Goal: Information Seeking & Learning: Learn about a topic

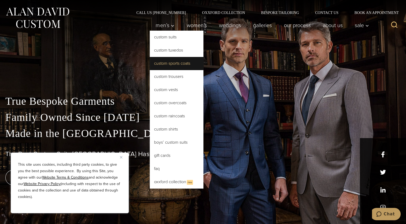
click at [168, 63] on link "Custom Sports Coats" at bounding box center [177, 63] width 54 height 13
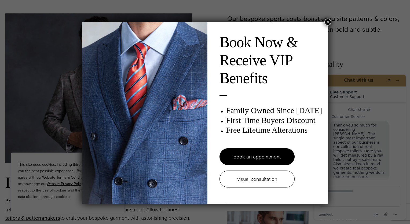
click at [327, 20] on button "×" at bounding box center [328, 22] width 7 height 7
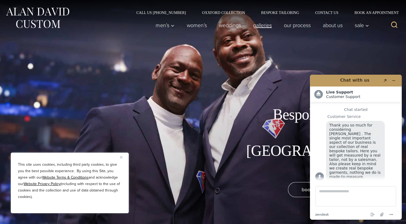
click at [264, 26] on link "Galleries" at bounding box center [262, 25] width 31 height 11
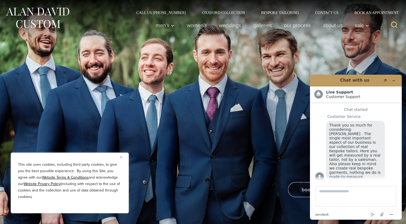
click at [273, 110] on div "Galleries book an appointment" at bounding box center [203, 112] width 406 height 224
click at [228, 24] on link "weddings" at bounding box center [230, 25] width 34 height 11
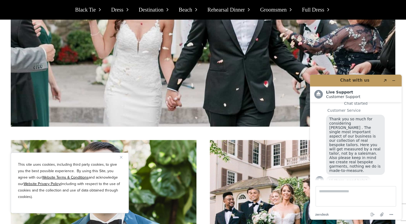
scroll to position [833, 0]
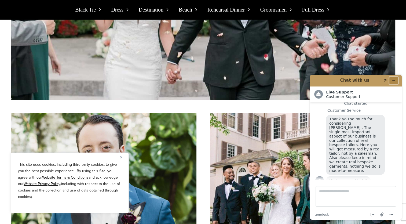
click at [394, 79] on icon "Minimize widget" at bounding box center [394, 81] width 4 height 4
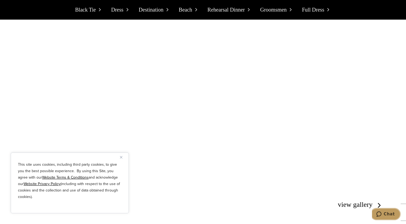
scroll to position [3223, 0]
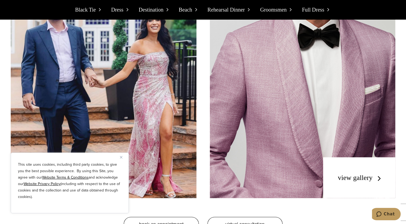
click at [367, 174] on link "view gallery" at bounding box center [360, 178] width 45 height 8
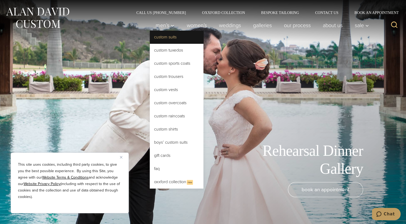
click at [164, 39] on link "Custom Suits" at bounding box center [177, 37] width 54 height 13
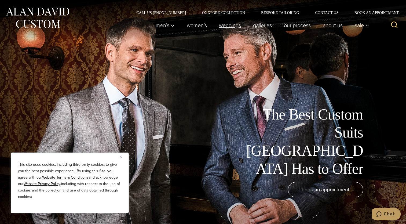
click at [235, 26] on link "weddings" at bounding box center [230, 25] width 34 height 11
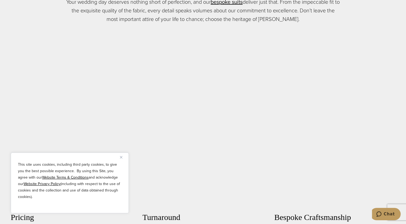
scroll to position [322, 0]
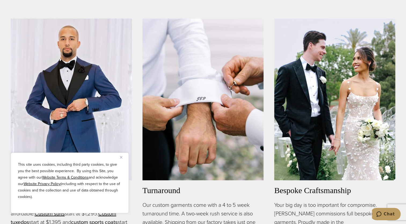
click at [120, 158] on img "Close" at bounding box center [121, 157] width 2 height 2
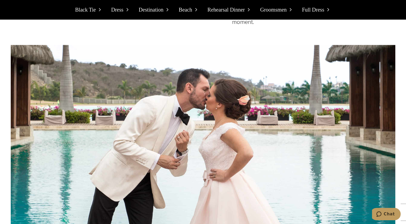
scroll to position [2927, 0]
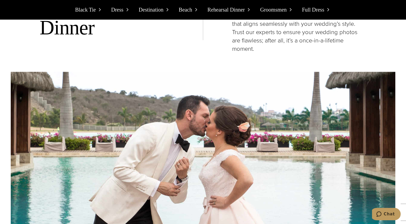
click at [120, 10] on span "Dress" at bounding box center [117, 9] width 12 height 9
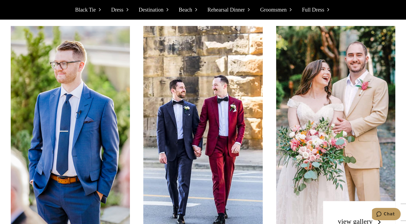
scroll to position [1427, 0]
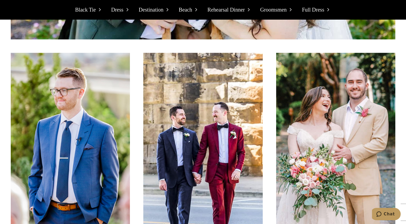
click at [313, 10] on span "Full Dress" at bounding box center [313, 9] width 22 height 9
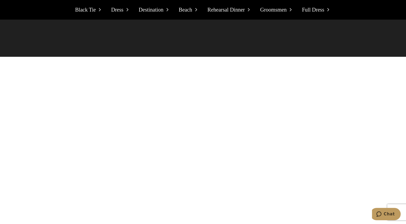
scroll to position [4726, 0]
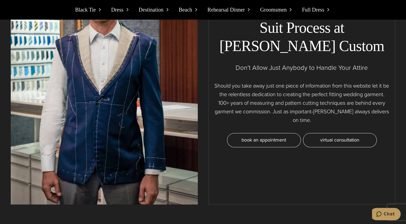
click at [116, 9] on span "Dress" at bounding box center [117, 9] width 12 height 9
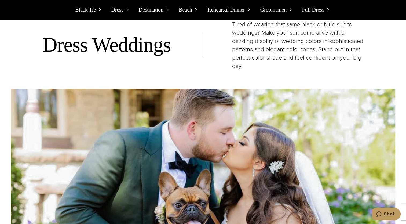
click at [84, 9] on span "Black Tie" at bounding box center [85, 9] width 21 height 9
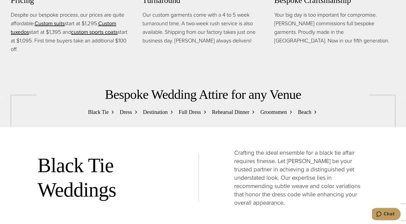
scroll to position [539, 0]
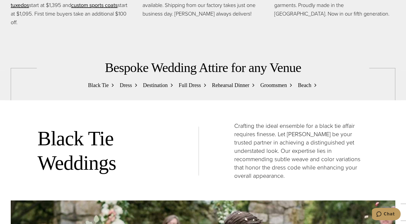
click at [218, 86] on span "Rehearsal Dinner" at bounding box center [230, 85] width 37 height 9
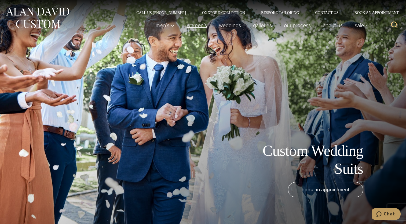
click at [197, 26] on link "Women’s" at bounding box center [197, 25] width 32 height 11
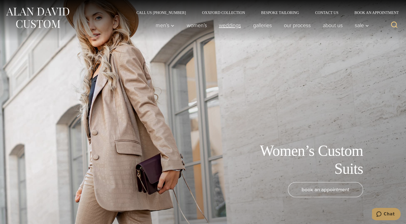
click at [221, 25] on link "weddings" at bounding box center [230, 25] width 34 height 11
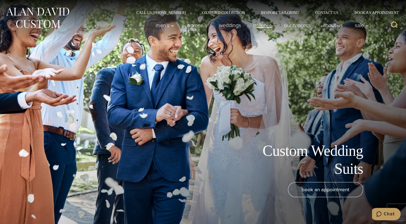
click at [259, 24] on link "Galleries" at bounding box center [262, 25] width 31 height 11
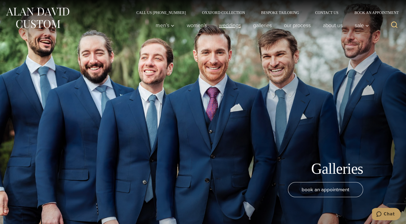
click at [225, 26] on link "weddings" at bounding box center [230, 25] width 34 height 11
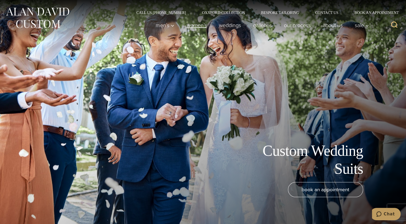
click at [193, 24] on link "Women’s" at bounding box center [197, 25] width 32 height 11
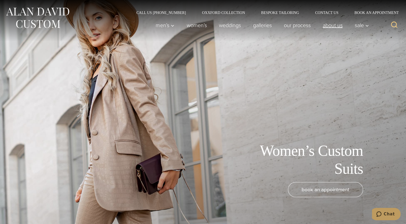
click at [329, 26] on link "About Us" at bounding box center [333, 25] width 32 height 11
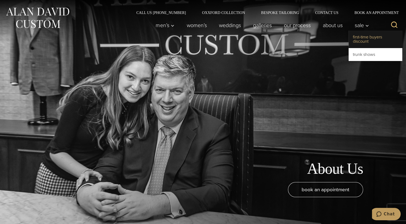
click at [364, 39] on link "First-Time Buyers Discount" at bounding box center [376, 39] width 54 height 17
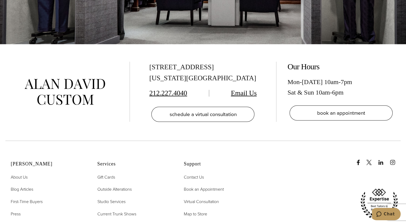
scroll to position [1182, 0]
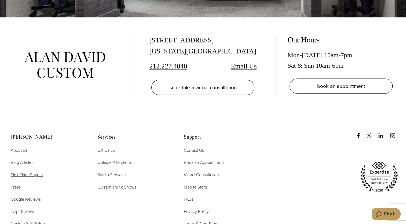
click at [21, 172] on span "First-Time Buyers" at bounding box center [27, 175] width 32 height 6
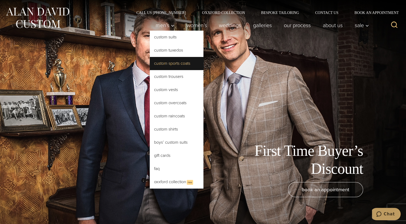
click at [162, 63] on link "Custom Sports Coats" at bounding box center [177, 63] width 54 height 13
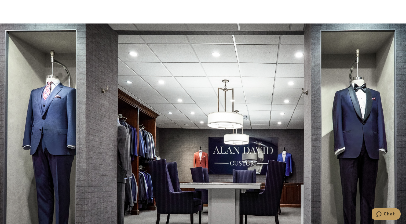
scroll to position [3008, 0]
